Goal: Information Seeking & Learning: Learn about a topic

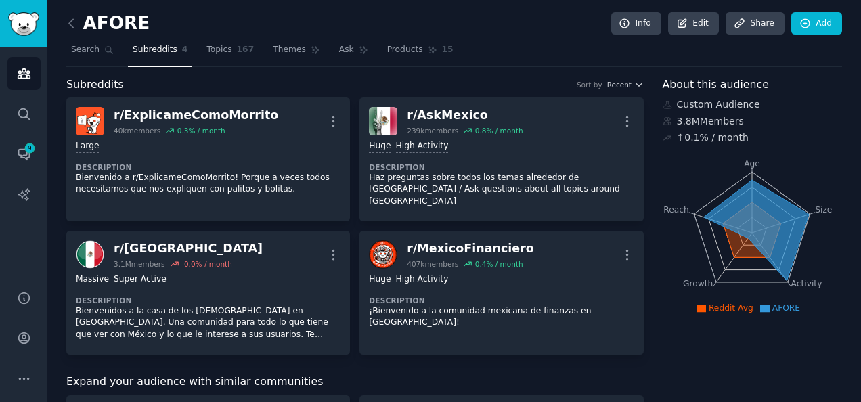
click at [76, 24] on icon at bounding box center [71, 23] width 14 height 14
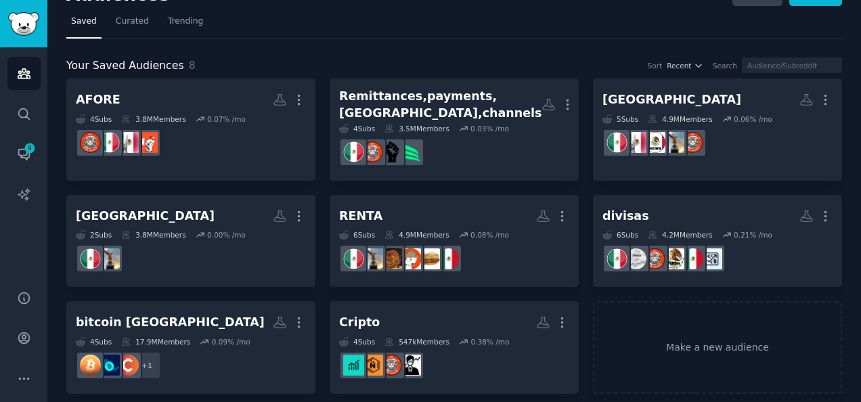
scroll to position [28, 0]
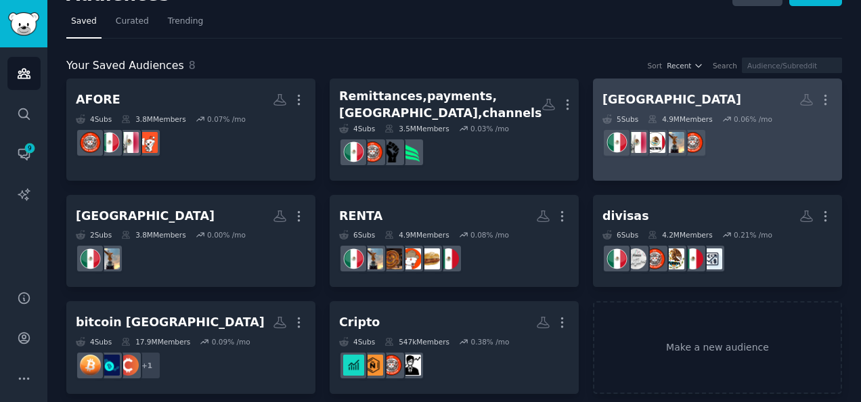
click at [669, 100] on h2 "[GEOGRAPHIC_DATA] More" at bounding box center [717, 100] width 230 height 24
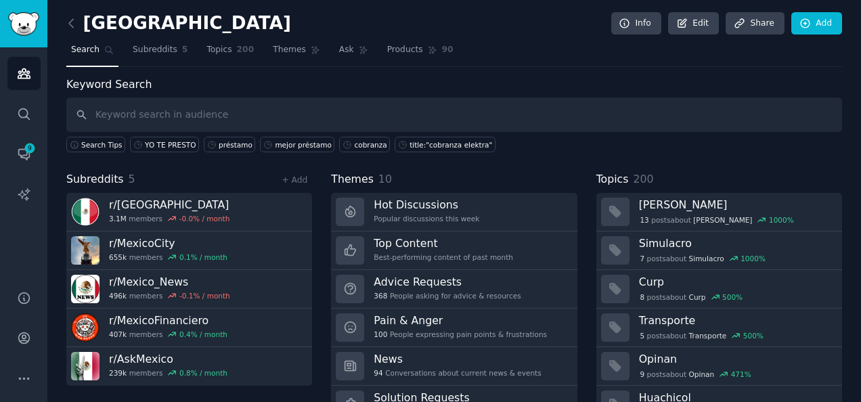
click at [65, 25] on div "MEXICO Info Edit Share Add Search Subreddits 5 Topics 200 Themes Ask Products 9…" at bounding box center [454, 233] width 814 height 467
click at [72, 24] on icon at bounding box center [71, 23] width 14 height 14
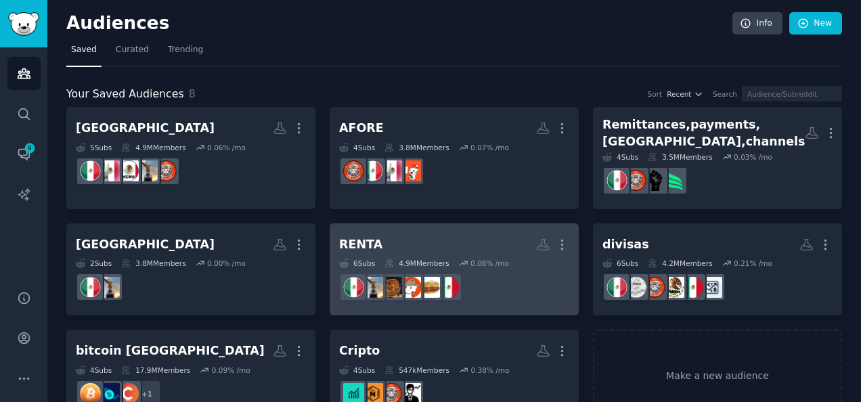
scroll to position [28, 0]
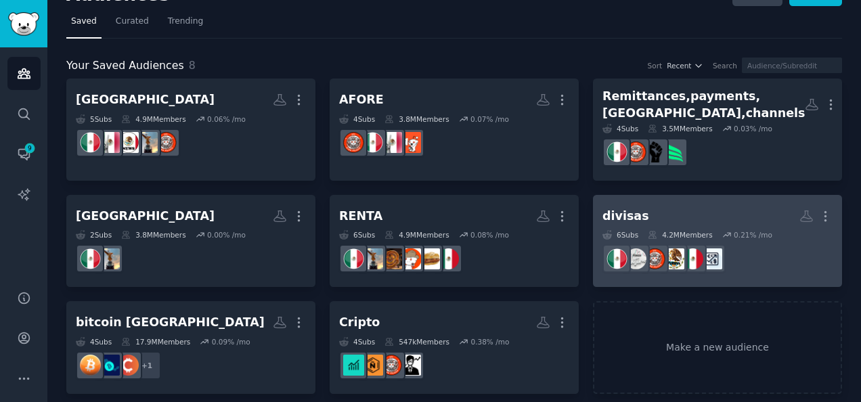
click at [668, 211] on h2 "divisas More" at bounding box center [717, 216] width 230 height 24
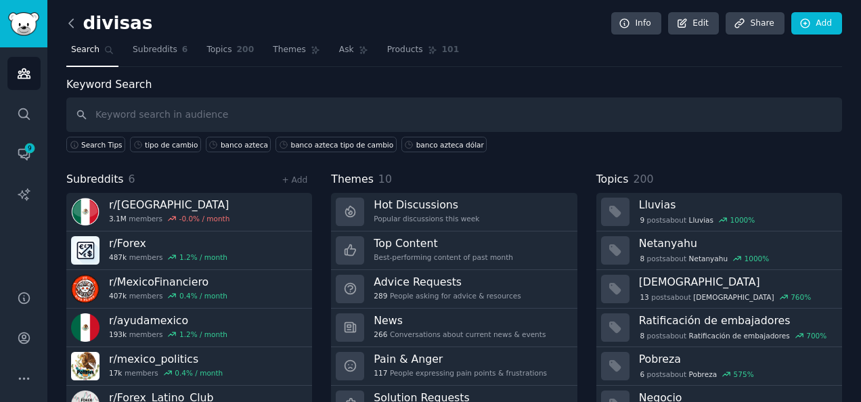
click at [75, 27] on icon at bounding box center [71, 23] width 14 height 14
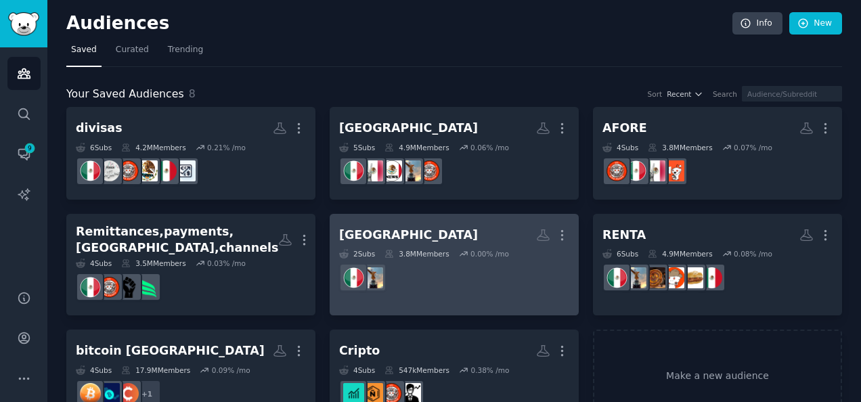
scroll to position [28, 0]
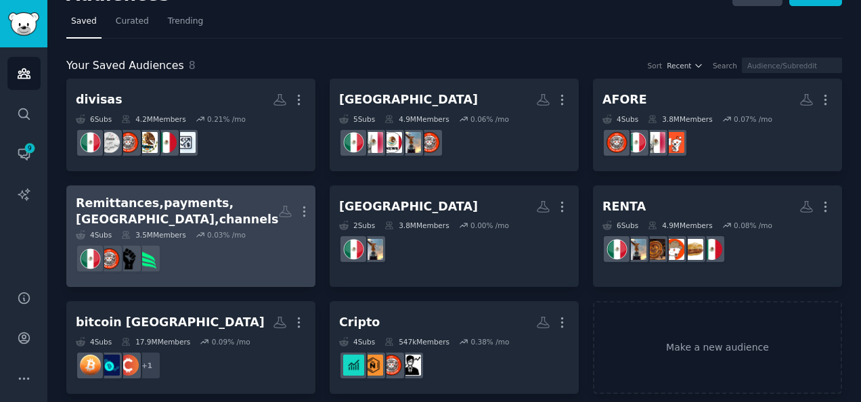
click at [248, 240] on dd at bounding box center [191, 259] width 230 height 38
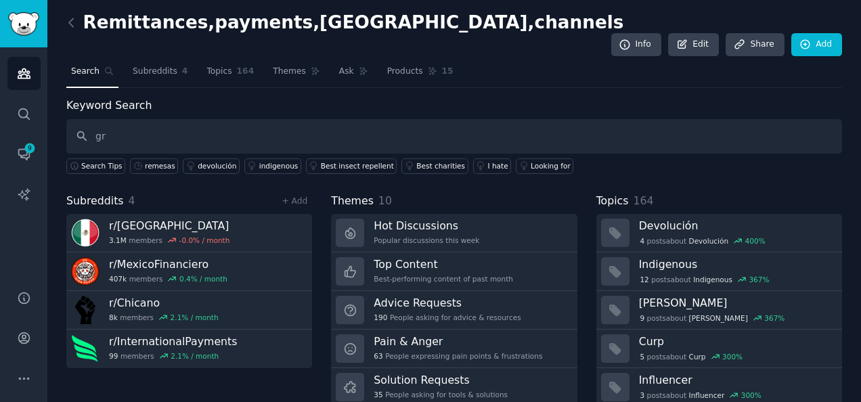
type input "g"
type input "remesas"
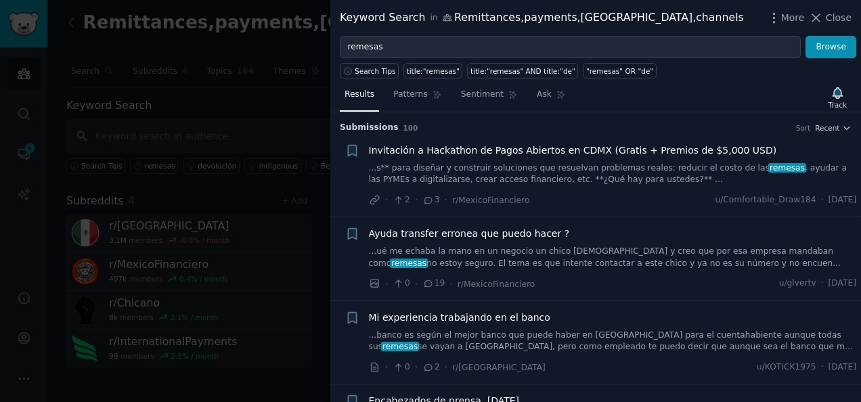
click at [516, 118] on div "Submission s 100 Sort Recent" at bounding box center [596, 123] width 512 height 22
click at [413, 90] on span "Patterns" at bounding box center [410, 95] width 34 height 12
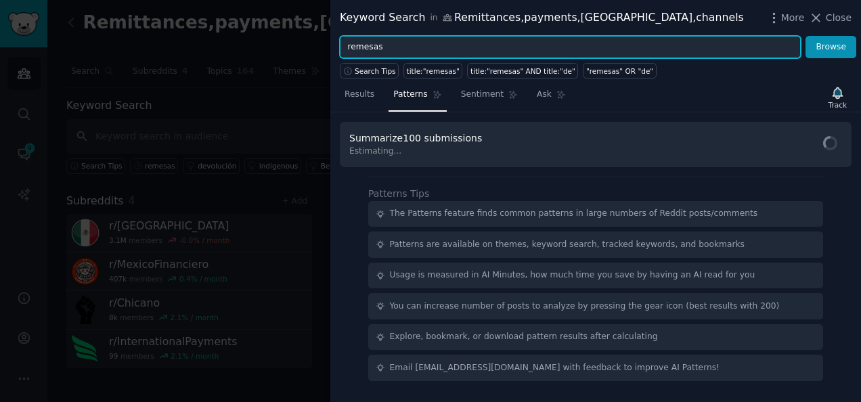
click at [466, 43] on input "remesas" at bounding box center [570, 47] width 461 height 23
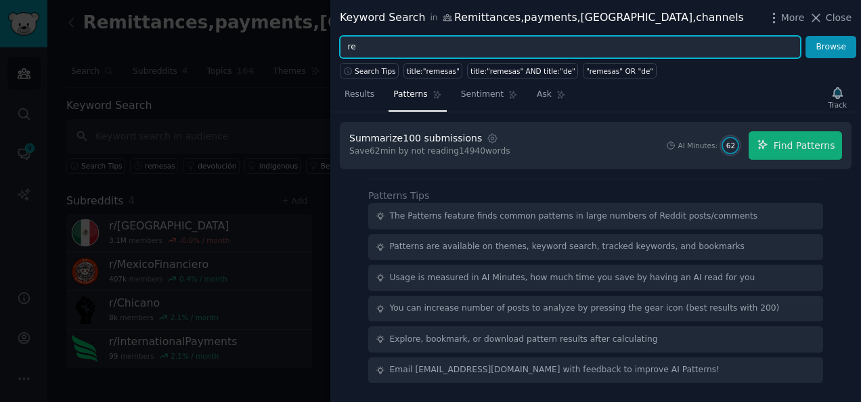
type input "r"
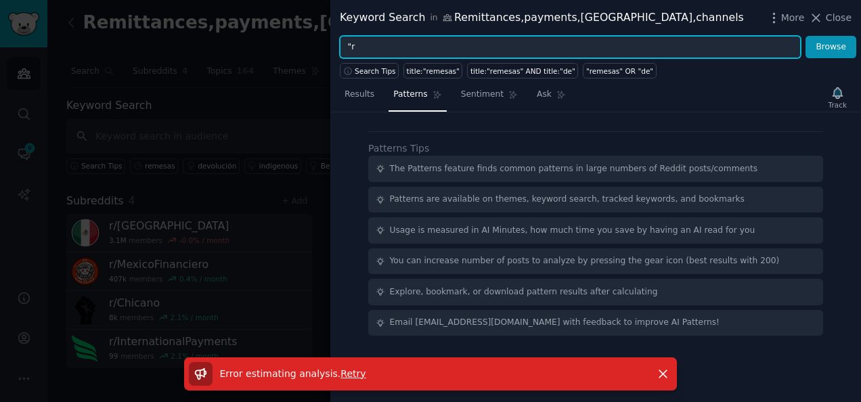
type input """
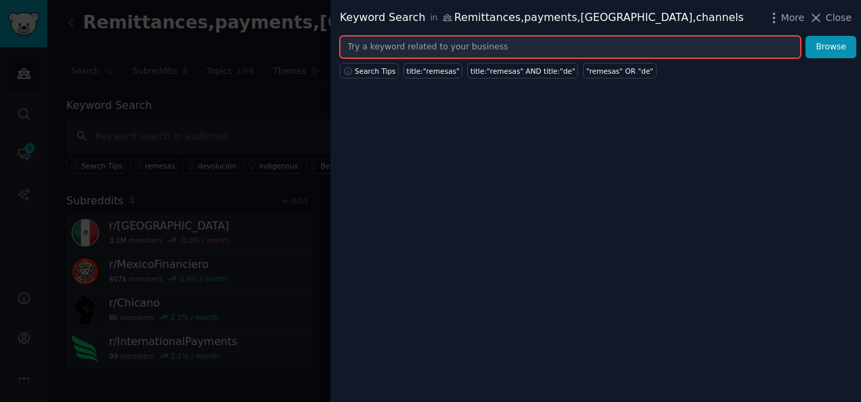
type input """
click at [382, 71] on span "Search Tips" at bounding box center [375, 70] width 41 height 9
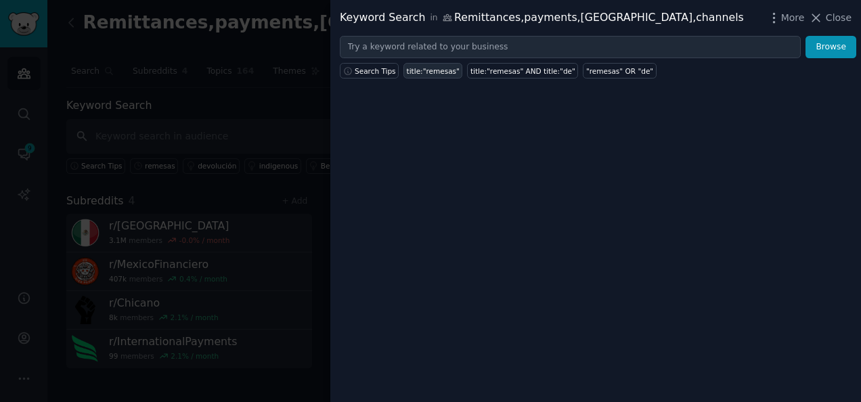
click at [431, 70] on div "title:"remesas"" at bounding box center [433, 70] width 53 height 9
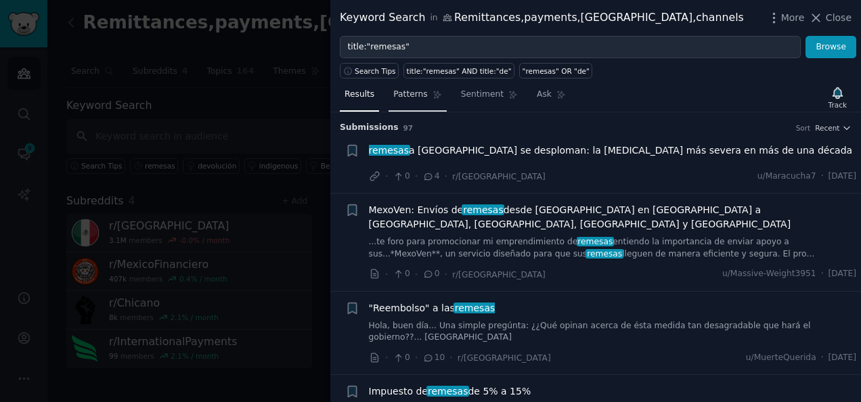
click at [414, 97] on span "Patterns" at bounding box center [410, 95] width 34 height 12
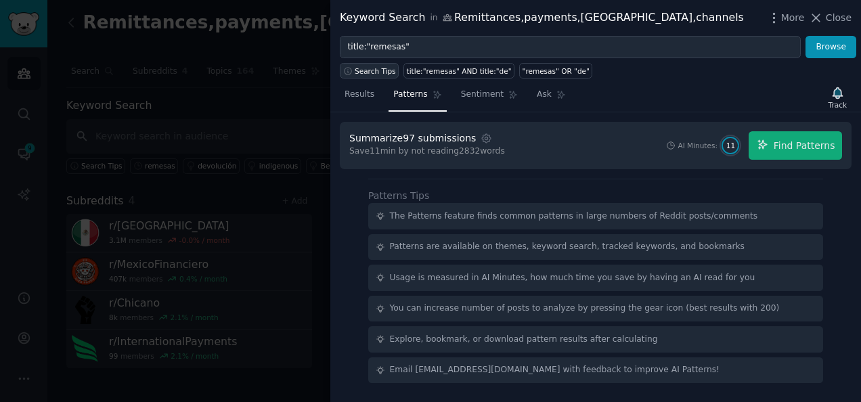
click at [378, 69] on span "Search Tips" at bounding box center [375, 70] width 41 height 9
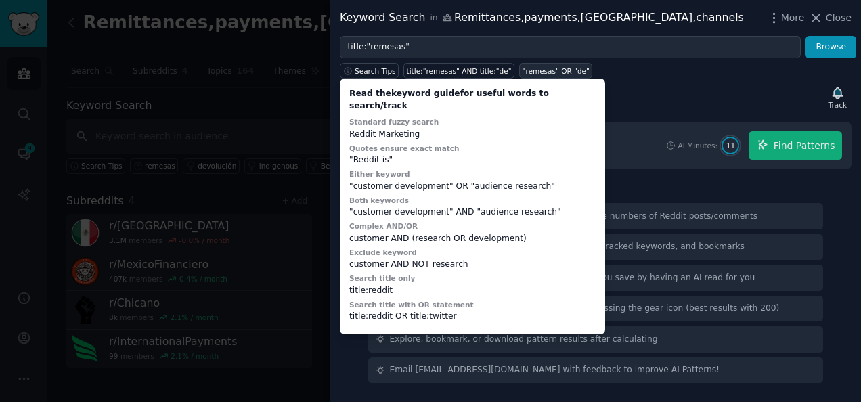
click at [523, 70] on div ""remesas" OR "de"" at bounding box center [556, 70] width 67 height 9
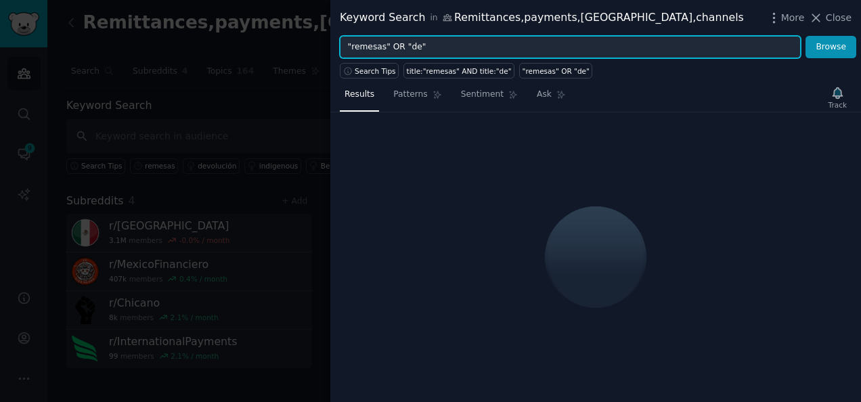
click at [411, 49] on input ""remesas" OR "de"" at bounding box center [570, 47] width 461 height 23
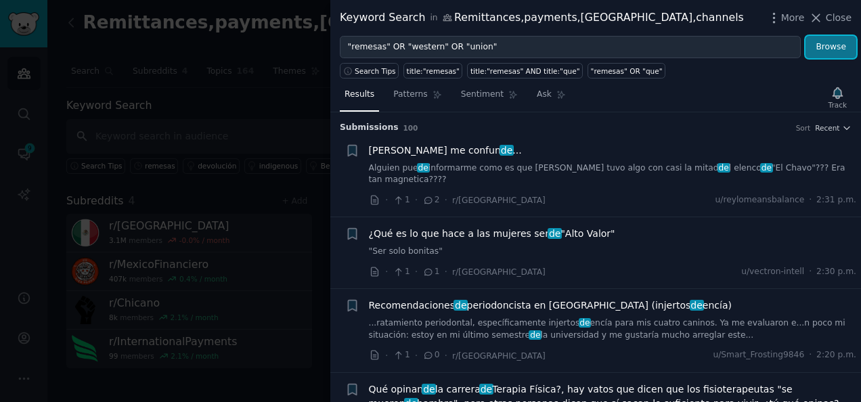
click at [833, 44] on button "Browse" at bounding box center [830, 47] width 51 height 23
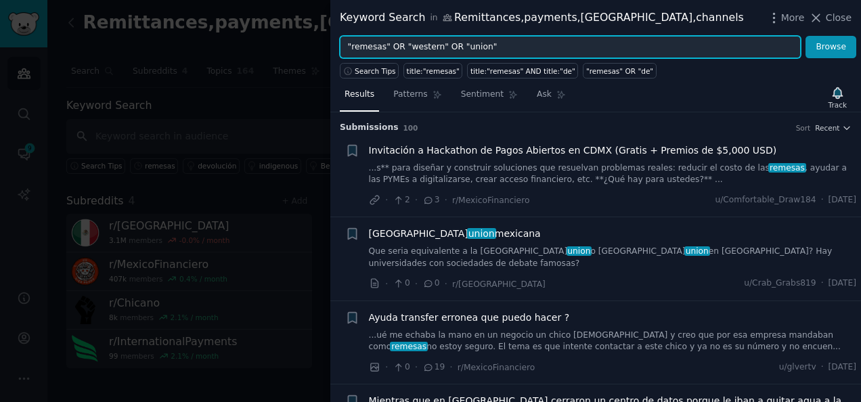
click at [482, 45] on input ""remesas" OR "western" OR "union"" at bounding box center [570, 47] width 461 height 23
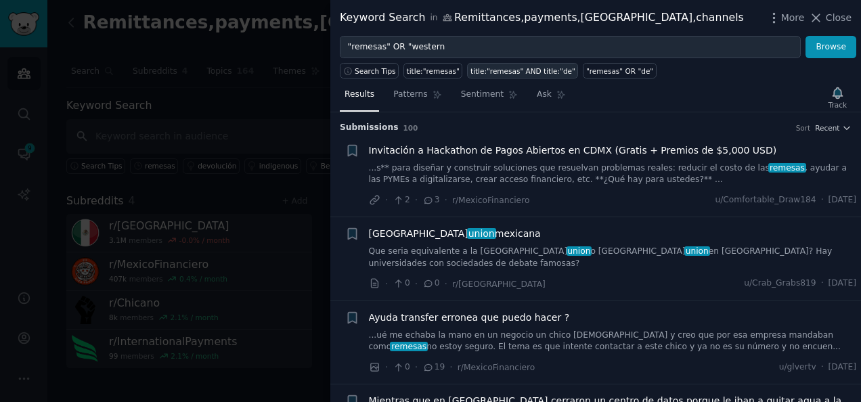
click at [525, 66] on div "title:"remesas" AND title:"de"" at bounding box center [522, 70] width 105 height 9
type input "title:"remesas" AND title:"de""
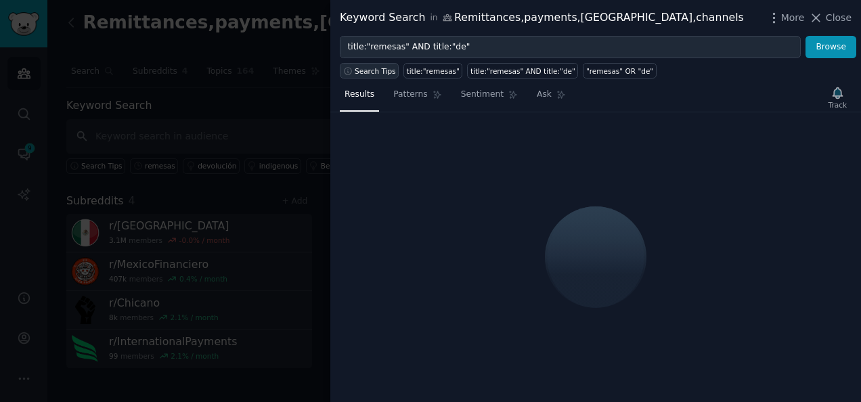
click at [384, 72] on span "Search Tips" at bounding box center [375, 70] width 41 height 9
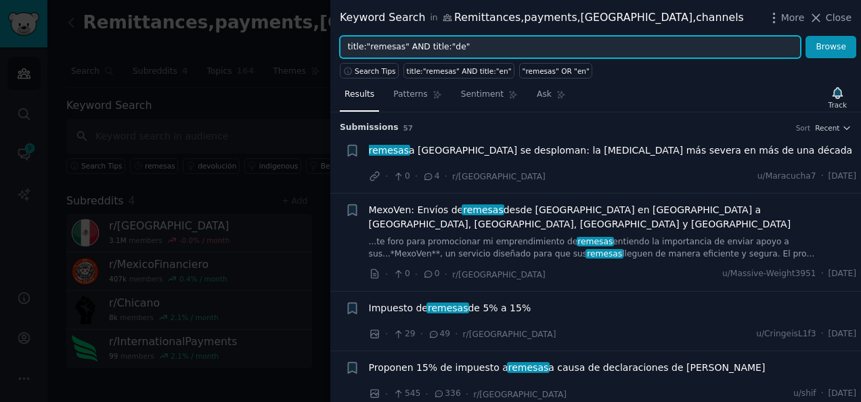
drag, startPoint x: 468, startPoint y: 49, endPoint x: 329, endPoint y: 48, distance: 139.4
click at [329, 48] on div "Keyword Search in Remittances,payments,[GEOGRAPHIC_DATA],channels More Close ti…" at bounding box center [430, 201] width 861 height 402
type input ""remesas" OR "western union" OR"
drag, startPoint x: 524, startPoint y: 51, endPoint x: 290, endPoint y: 58, distance: 234.3
click at [290, 58] on div "Keyword Search in Remittances,payments,[GEOGRAPHIC_DATA],channels More Close "r…" at bounding box center [430, 201] width 861 height 402
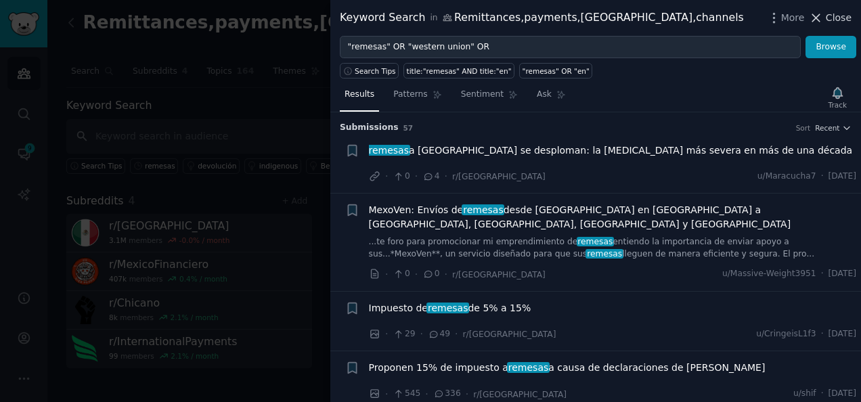
click at [820, 16] on icon at bounding box center [816, 17] width 7 height 7
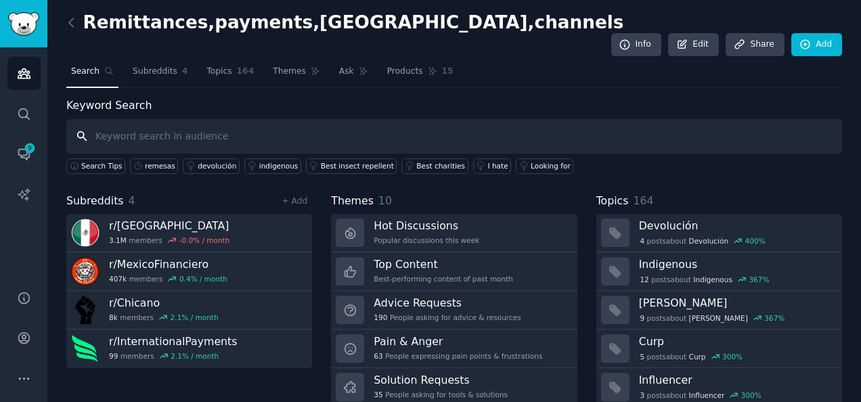
click at [368, 119] on input "text" at bounding box center [454, 136] width 776 height 35
click at [18, 166] on link "Conversations 9" at bounding box center [23, 153] width 33 height 33
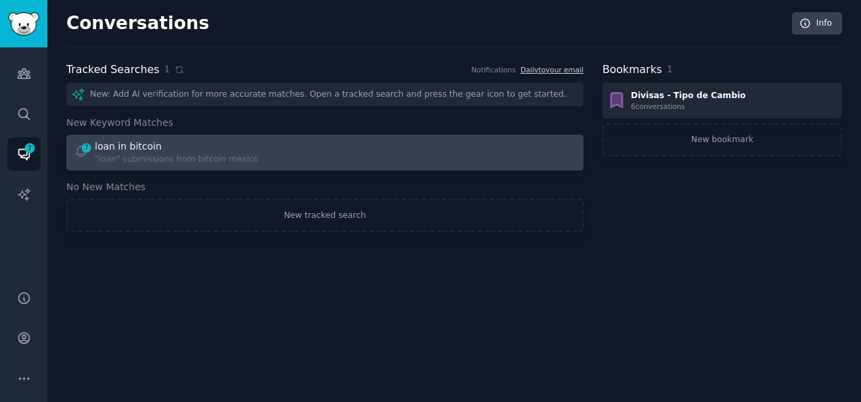
click at [288, 161] on div "7 loan in bitcoin "loan" submissions from bitcoin mexico" at bounding box center [325, 152] width 508 height 26
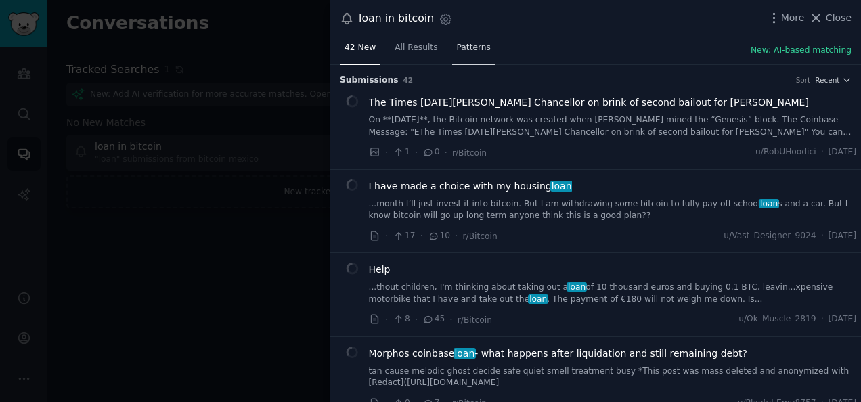
click at [458, 49] on span "Patterns" at bounding box center [474, 48] width 34 height 12
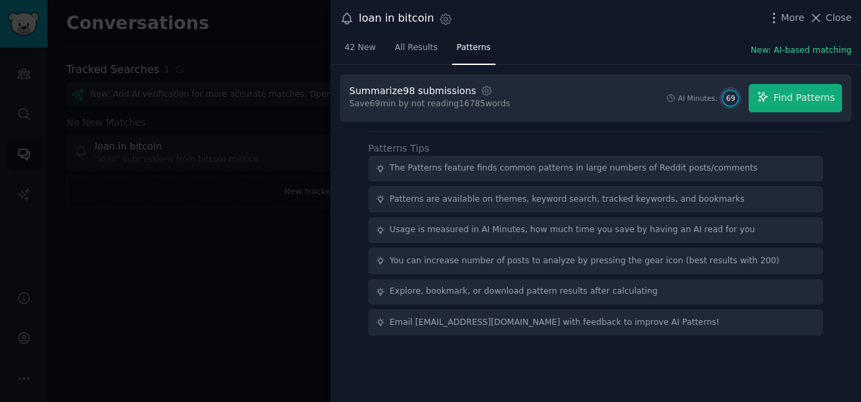
click at [292, 203] on div at bounding box center [430, 201] width 861 height 402
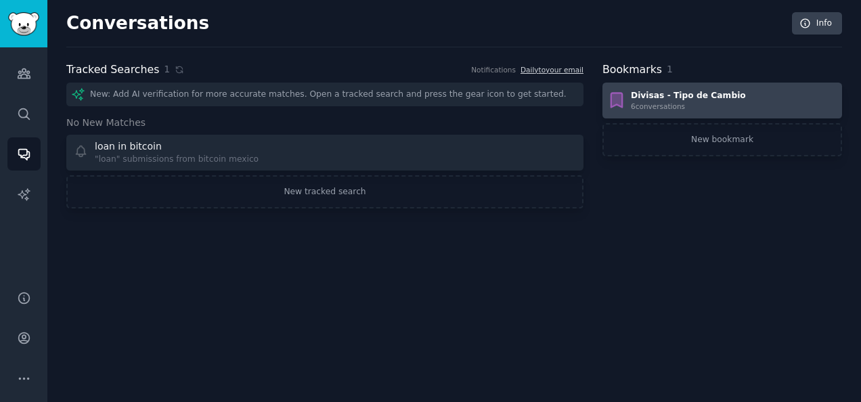
click at [651, 103] on div "6 conversation s" at bounding box center [688, 106] width 115 height 9
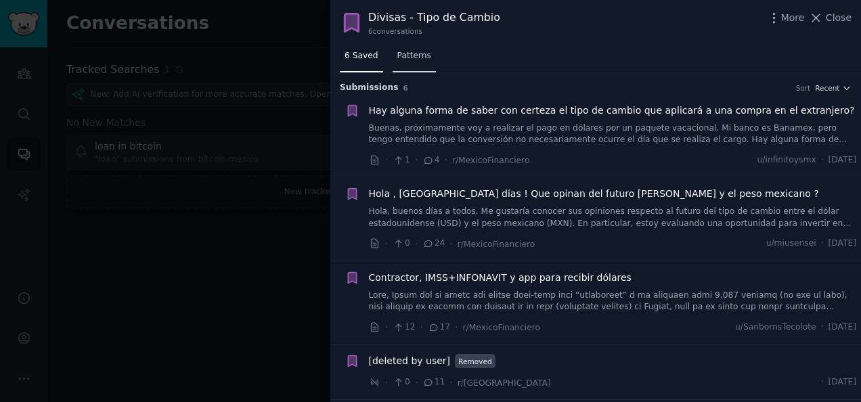
click at [405, 60] on span "Patterns" at bounding box center [414, 56] width 34 height 12
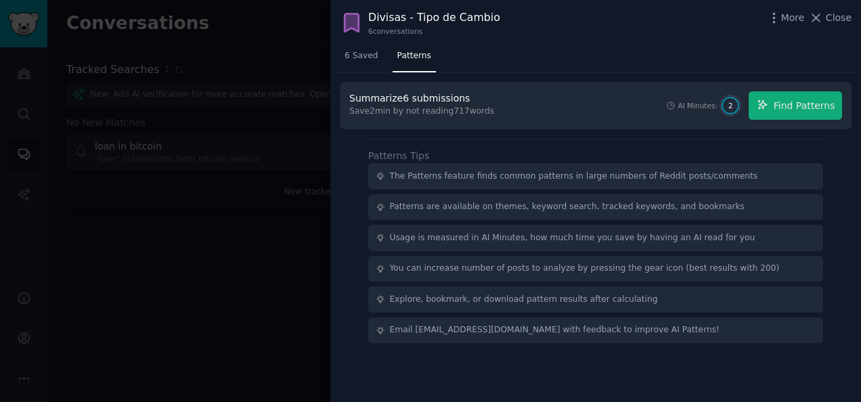
click at [272, 218] on div at bounding box center [430, 201] width 861 height 402
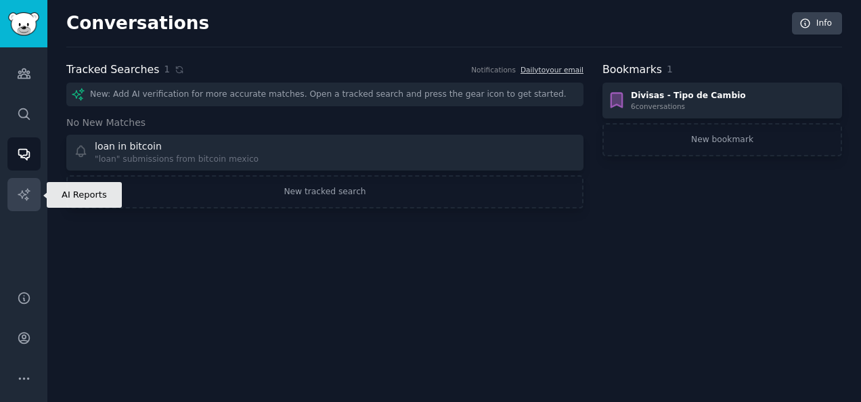
click at [26, 198] on icon "Sidebar" at bounding box center [24, 194] width 12 height 12
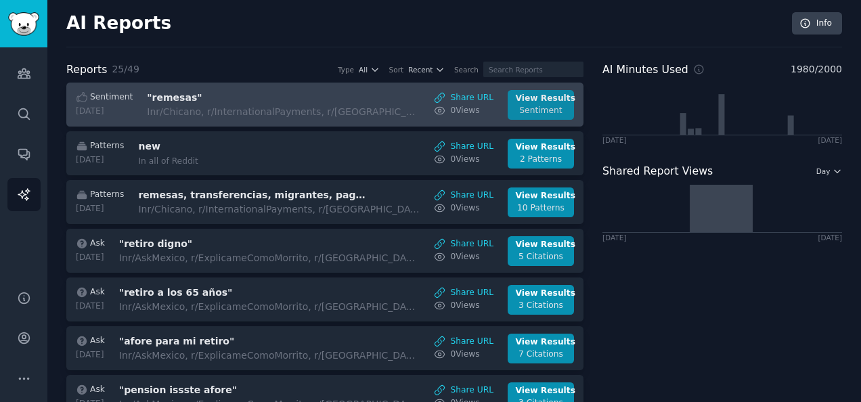
click at [552, 107] on div "Sentiment" at bounding box center [541, 111] width 51 height 12
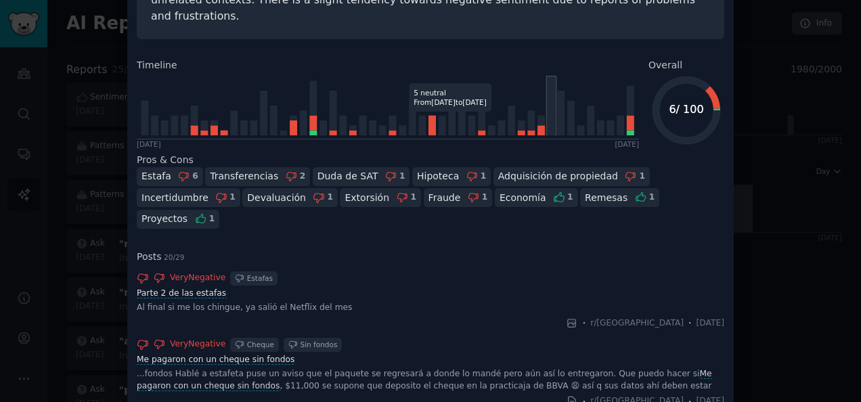
scroll to position [154, 0]
click at [831, 177] on div at bounding box center [430, 201] width 861 height 402
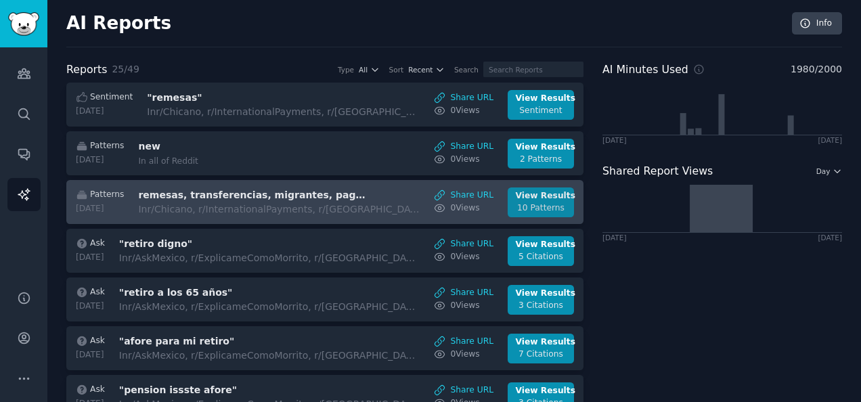
click at [554, 205] on div "10 Patterns" at bounding box center [541, 208] width 51 height 12
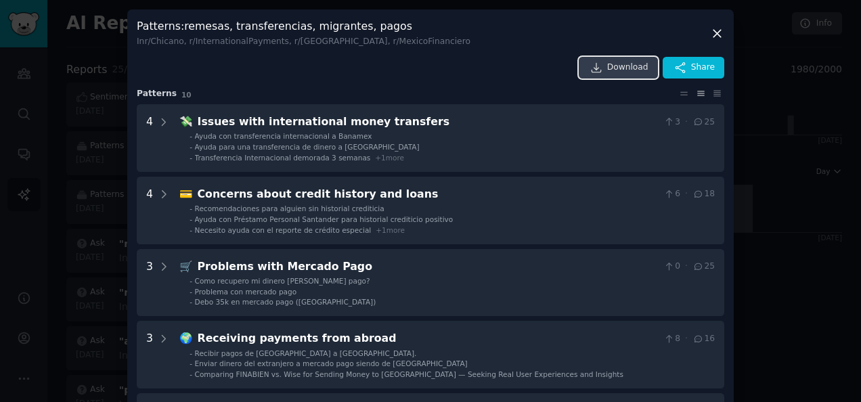
click at [630, 62] on span "Download" at bounding box center [627, 68] width 41 height 12
click at [483, 60] on div "Download Share" at bounding box center [431, 68] width 588 height 22
click at [714, 35] on icon at bounding box center [716, 33] width 7 height 7
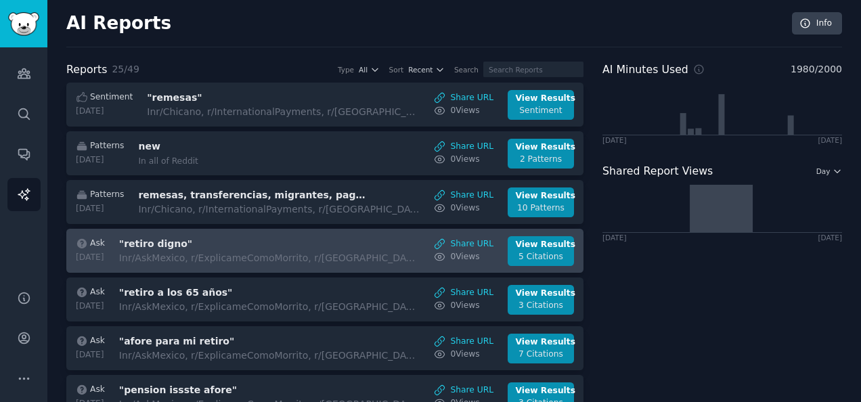
click at [347, 251] on div "In r/AskMexico, r/ExplicameComoMorrito, r/[GEOGRAPHIC_DATA] + 1" at bounding box center [269, 258] width 301 height 14
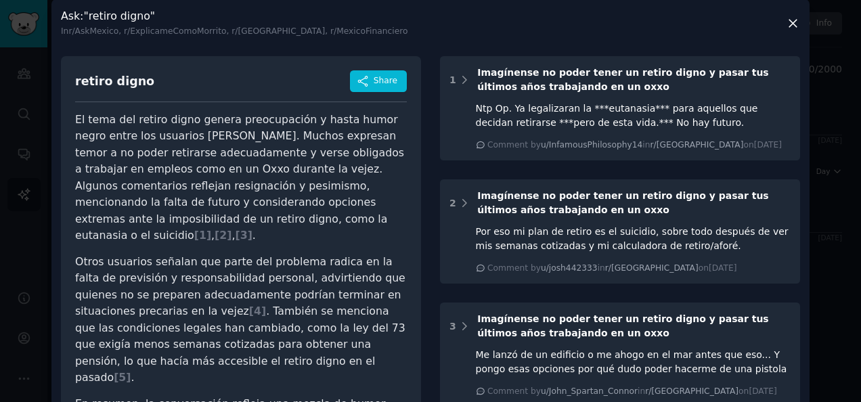
scroll to position [11, 0]
click at [787, 26] on icon at bounding box center [793, 23] width 14 height 14
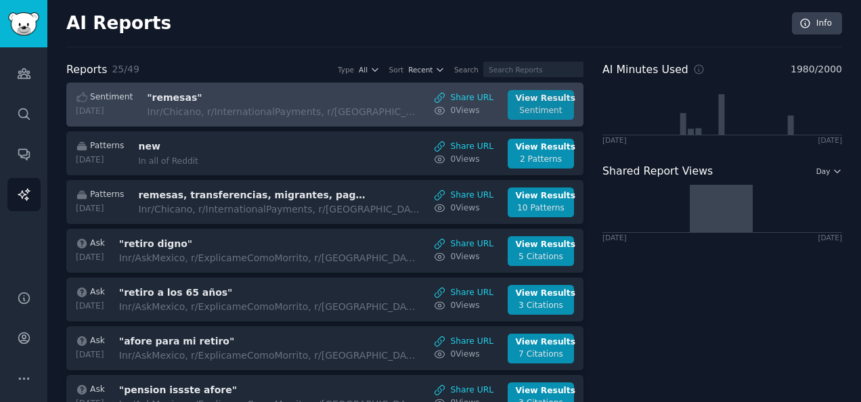
click at [521, 100] on div "View Results" at bounding box center [541, 99] width 51 height 12
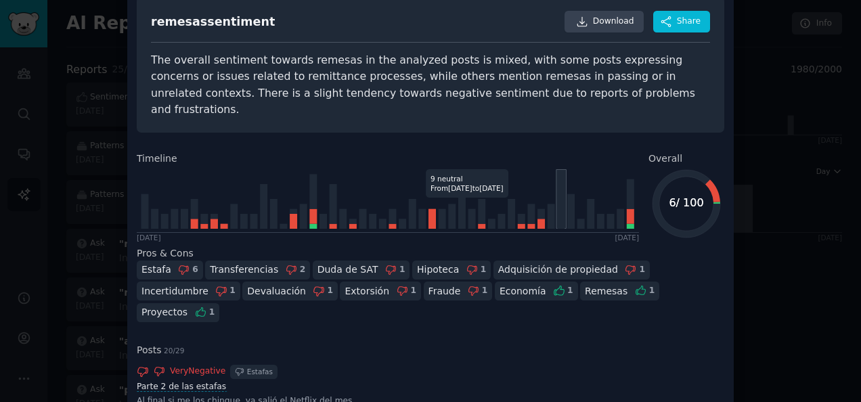
scroll to position [62, 0]
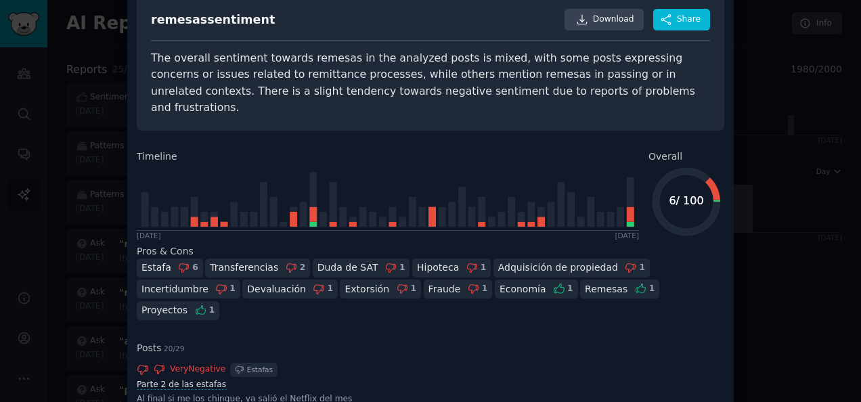
click at [753, 164] on div at bounding box center [430, 201] width 861 height 402
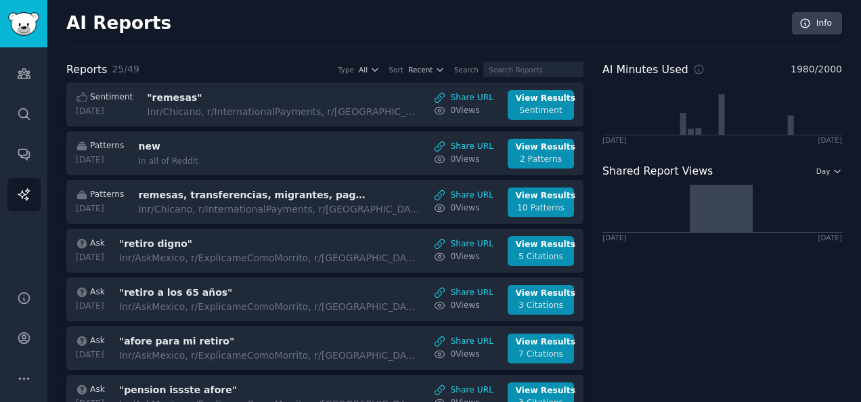
click at [361, 34] on div "AI Reports Info" at bounding box center [454, 29] width 776 height 35
click at [606, 34] on div "AI Reports Info" at bounding box center [454, 29] width 776 height 35
click at [24, 80] on icon "Sidebar" at bounding box center [24, 73] width 14 height 14
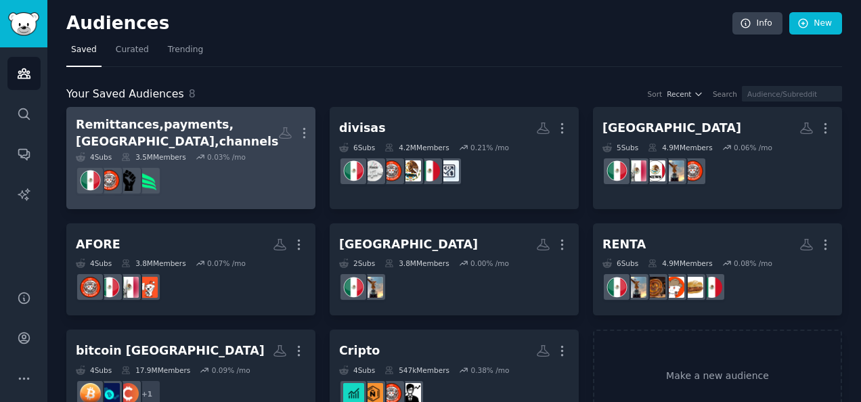
click at [239, 162] on dd at bounding box center [191, 181] width 230 height 38
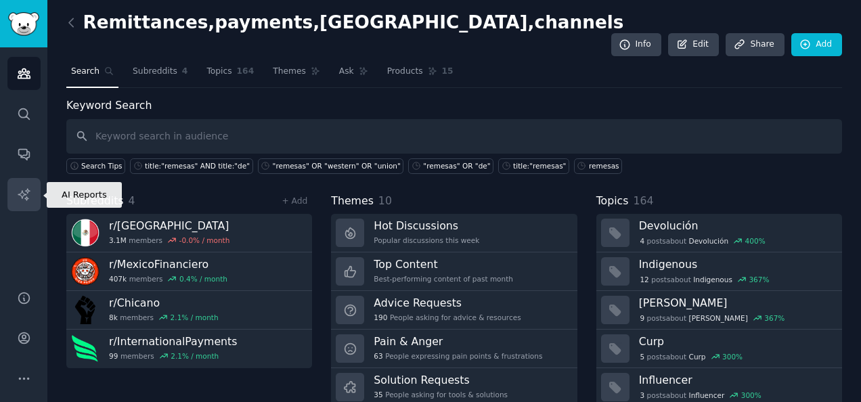
click at [15, 201] on link "AI Reports" at bounding box center [23, 194] width 33 height 33
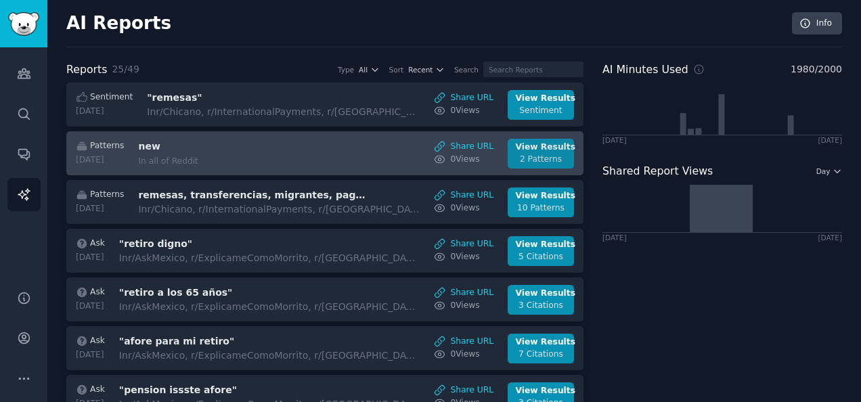
click at [547, 148] on div "View Results" at bounding box center [541, 147] width 51 height 12
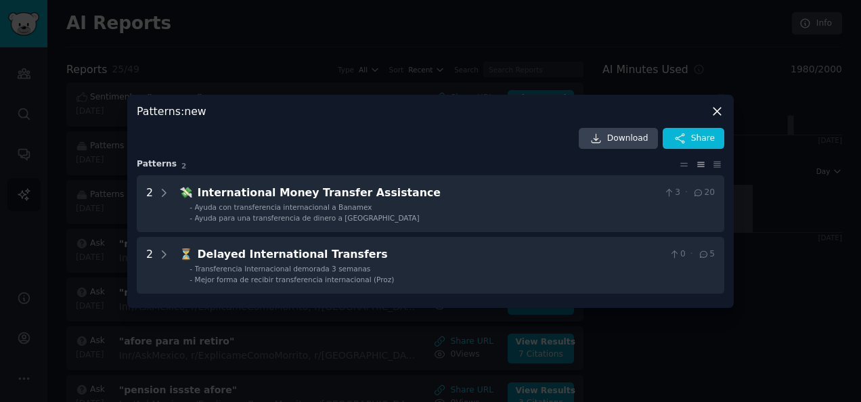
click at [717, 111] on icon at bounding box center [716, 111] width 7 height 7
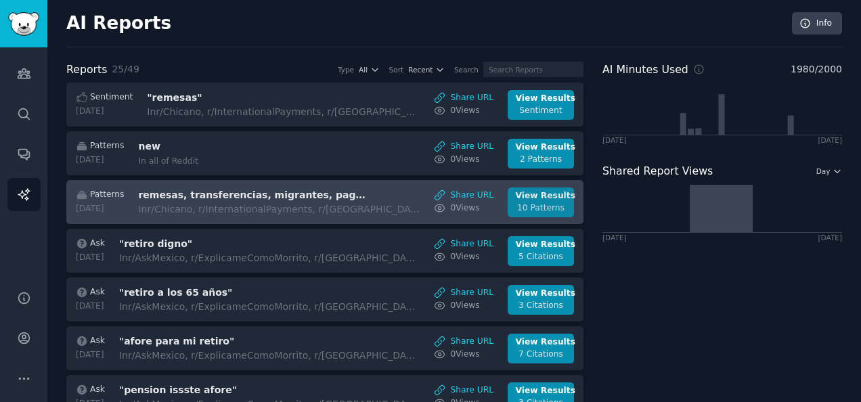
click at [535, 199] on div "View Results" at bounding box center [541, 196] width 51 height 12
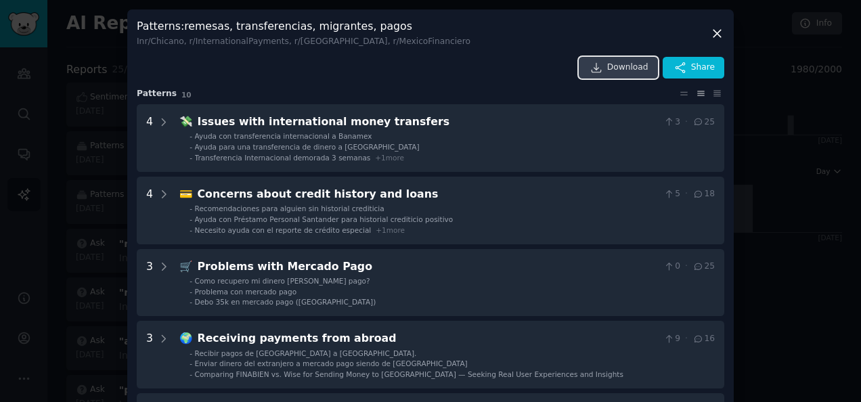
click at [629, 68] on span "Download" at bounding box center [627, 68] width 41 height 12
click at [533, 30] on div "Patterns : remesas, transferencias, migrantes, pagos In r/Chicano, r/Internatio…" at bounding box center [431, 33] width 588 height 28
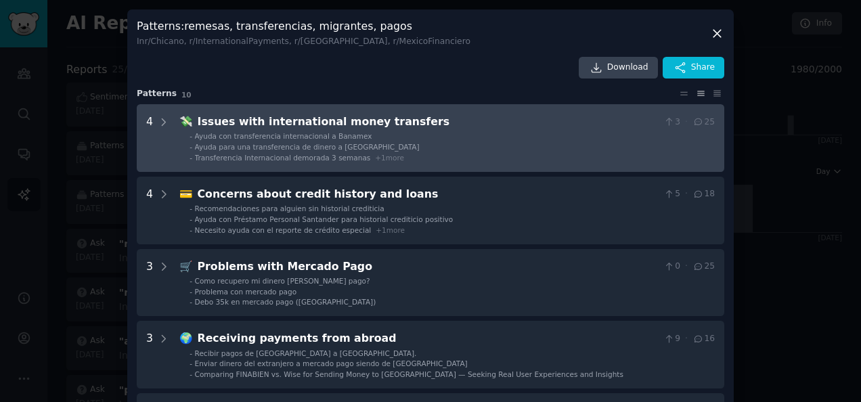
click at [153, 141] on div "4" at bounding box center [158, 138] width 24 height 49
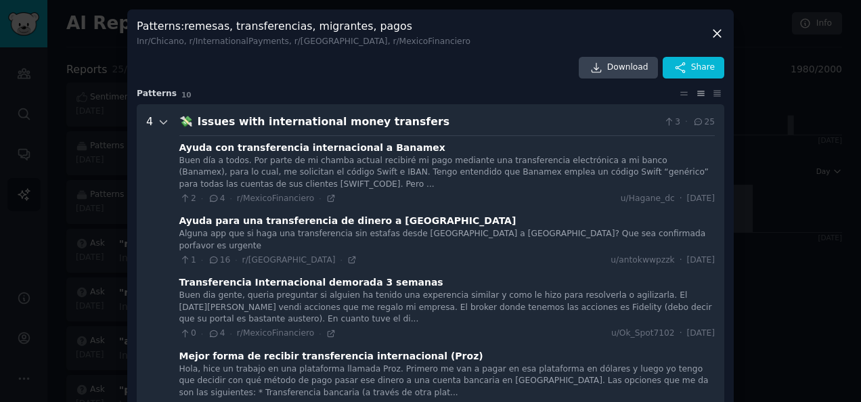
click at [158, 120] on icon at bounding box center [164, 122] width 12 height 12
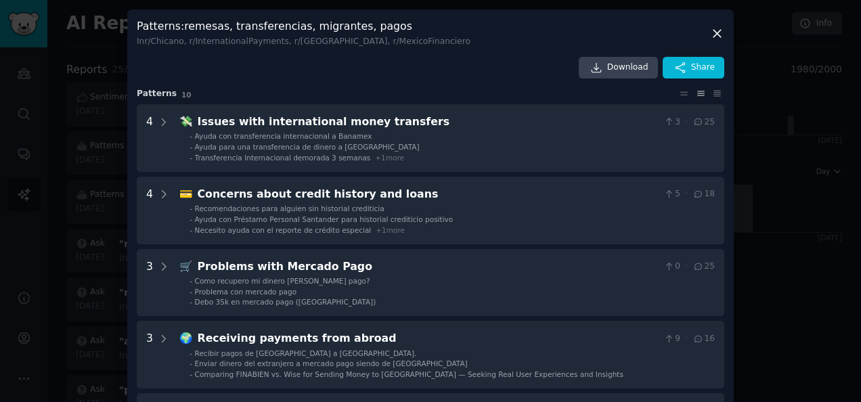
click at [713, 38] on icon at bounding box center [717, 33] width 14 height 14
